Goal: Task Accomplishment & Management: Manage account settings

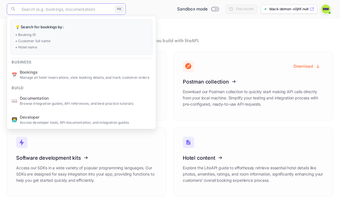
click at [66, 10] on input "text" at bounding box center [65, 8] width 95 height 11
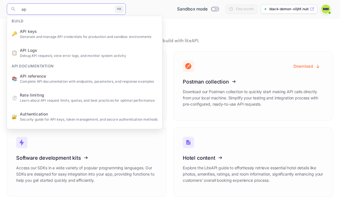
type input "api"
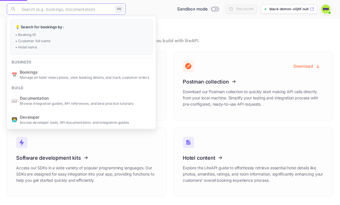
click at [65, 59] on ul "💡 Search for bookings by: • Booking ID • Customer full name • Hotel name Busine…" at bounding box center [81, 101] width 149 height 171
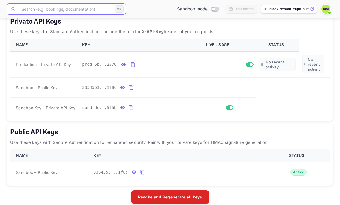
scroll to position [106, 0]
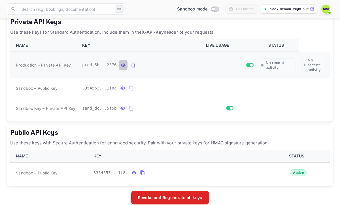
click at [122, 64] on icon "private api keys table" at bounding box center [123, 64] width 5 height 3
click at [123, 91] on icon "private api keys table" at bounding box center [122, 88] width 5 height 7
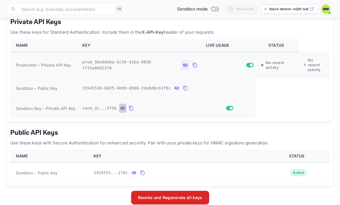
click at [123, 104] on button "private api keys table" at bounding box center [122, 108] width 7 height 9
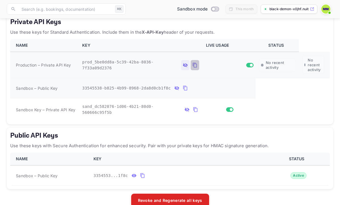
click at [194, 67] on icon "private api keys table" at bounding box center [195, 65] width 4 height 5
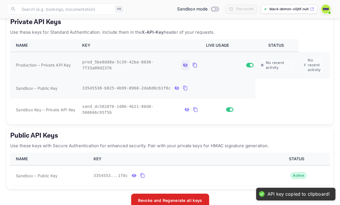
click at [250, 67] on span "private api keys table" at bounding box center [249, 65] width 7 height 5
click at [249, 64] on input "Switch" at bounding box center [251, 64] width 10 height 3
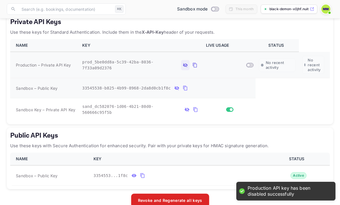
click at [249, 65] on input "Switch" at bounding box center [248, 64] width 10 height 3
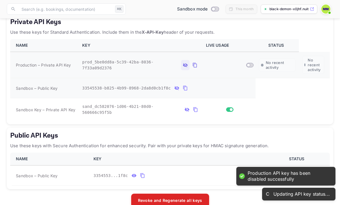
checkbox input "true"
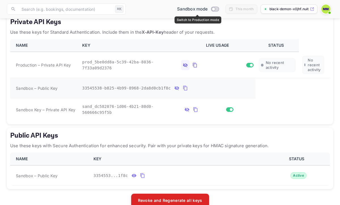
click at [215, 8] on input "Switch to Production mode" at bounding box center [213, 9] width 11 height 4
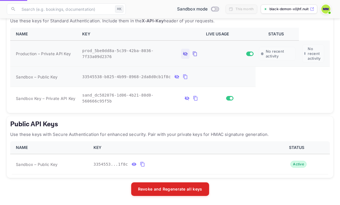
checkbox input "true"
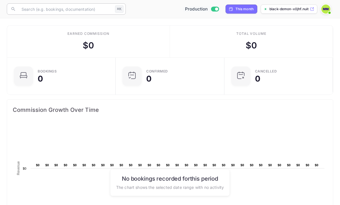
click at [68, 10] on input "text" at bounding box center [65, 8] width 95 height 11
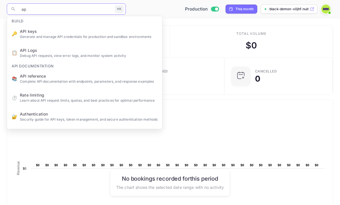
type input "api"
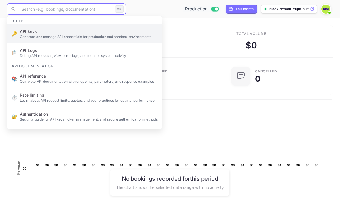
click at [57, 33] on ul "Build 🔑 API keys Generate and manage API credentials for production and sandbox…" at bounding box center [84, 132] width 155 height 232
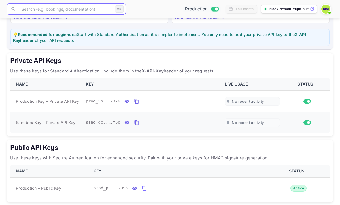
scroll to position [68, 0]
click at [127, 98] on icon "private api keys table" at bounding box center [126, 101] width 5 height 7
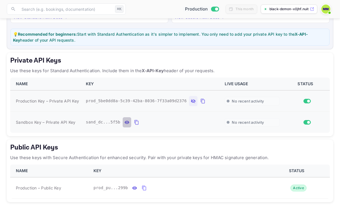
click at [126, 123] on icon "private api keys table" at bounding box center [126, 122] width 5 height 7
click at [202, 103] on icon "private api keys table" at bounding box center [202, 101] width 5 height 7
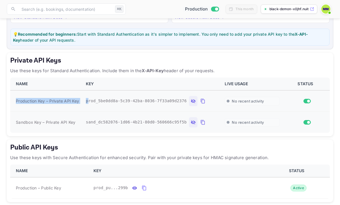
drag, startPoint x: 15, startPoint y: 101, endPoint x: 88, endPoint y: 98, distance: 72.5
click at [88, 98] on tr "Production Key – Private API Key prod_5be0dd8a-5c39-42ba-8036-7f33a09d2376 No r…" at bounding box center [169, 101] width 319 height 22
click at [82, 104] on td "Production Key – Private API Key" at bounding box center [46, 101] width 72 height 22
drag, startPoint x: 14, startPoint y: 102, endPoint x: 78, endPoint y: 100, distance: 64.3
click at [78, 100] on td "Production Key – Private API Key" at bounding box center [46, 101] width 72 height 22
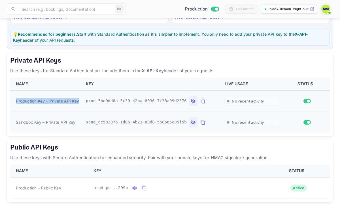
copy span "Production Key – Private API Key"
click at [201, 100] on icon "private api keys table" at bounding box center [202, 101] width 5 height 7
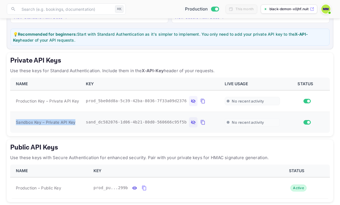
drag, startPoint x: 17, startPoint y: 123, endPoint x: 75, endPoint y: 124, distance: 58.1
click at [75, 124] on span "Sandbox Key – Private API Key" at bounding box center [45, 122] width 59 height 6
copy span "Sandbox Key – Private API Key"
click at [201, 123] on icon "private api keys table" at bounding box center [202, 122] width 4 height 5
click at [202, 122] on icon "private api keys table" at bounding box center [202, 122] width 5 height 7
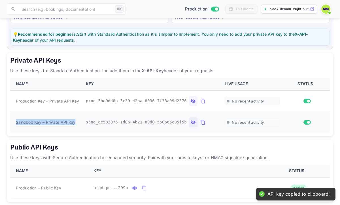
scroll to position [92, 0]
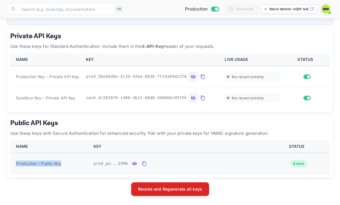
drag, startPoint x: 16, startPoint y: 164, endPoint x: 80, endPoint y: 163, distance: 64.0
click at [80, 163] on div "Production – Public Key" at bounding box center [51, 164] width 71 height 6
copy span "Production – Public Key"
click at [143, 164] on icon "public api keys table" at bounding box center [144, 163] width 5 height 7
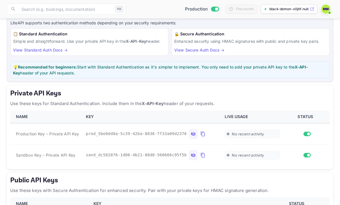
scroll to position [0, 0]
